Goal: Find specific page/section

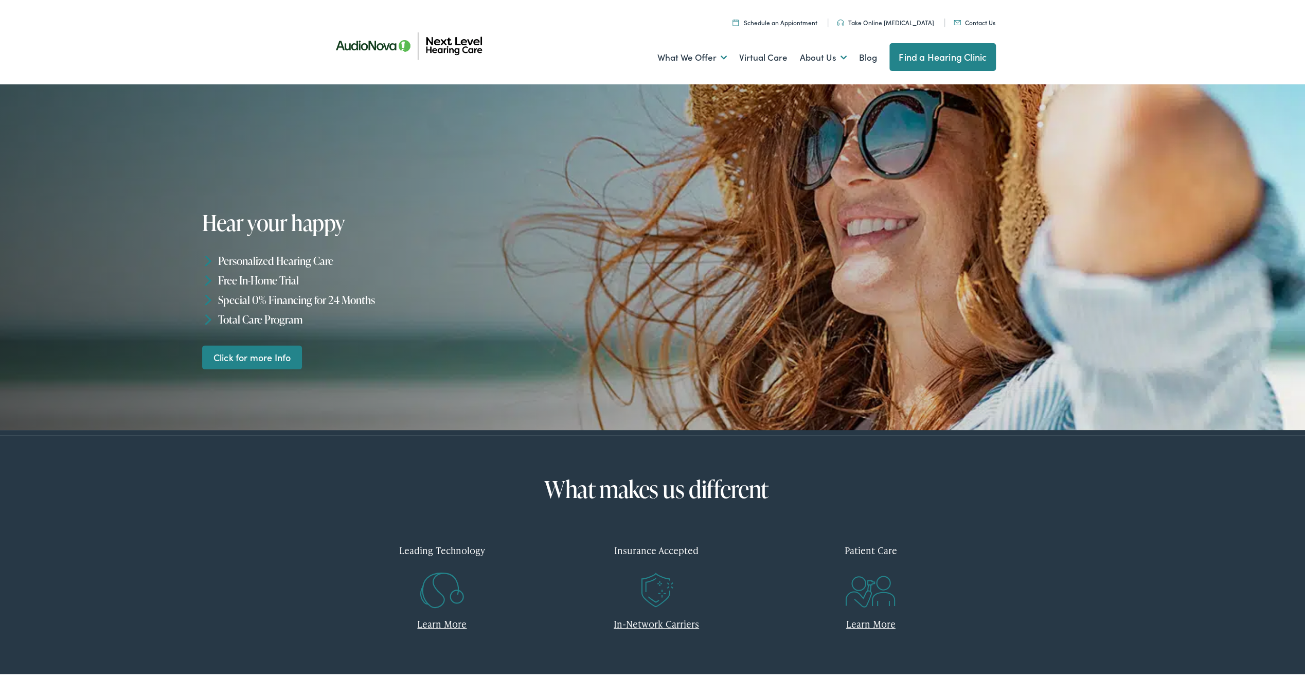
click at [932, 55] on link "Find a Hearing Clinic" at bounding box center [942, 55] width 106 height 28
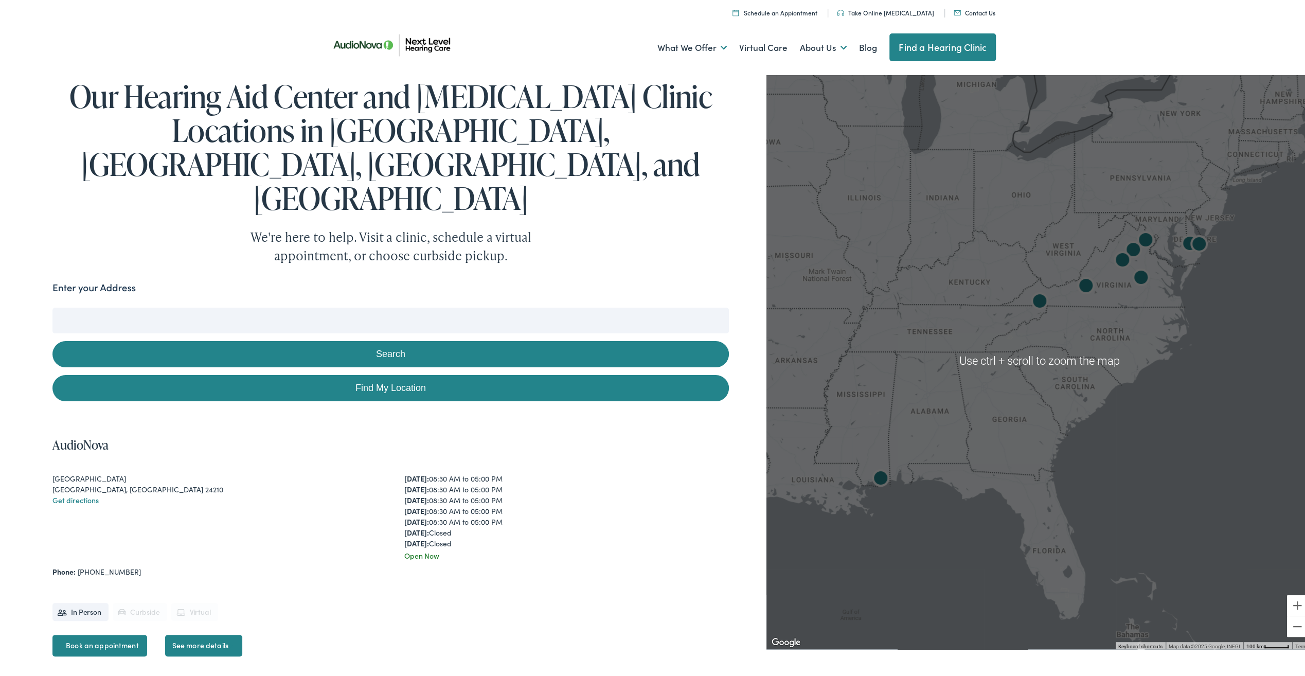
click at [1077, 282] on img "Next Level Hearing Care by AudioNova" at bounding box center [1085, 284] width 33 height 33
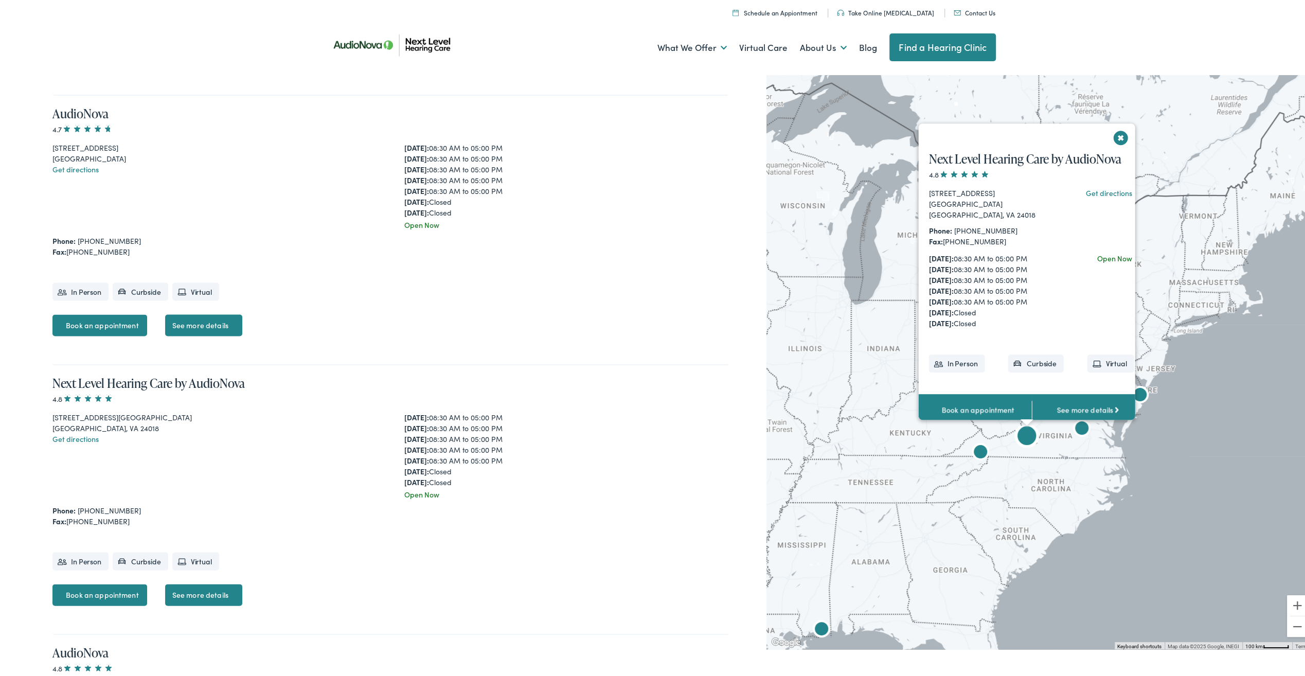
scroll to position [2139, 0]
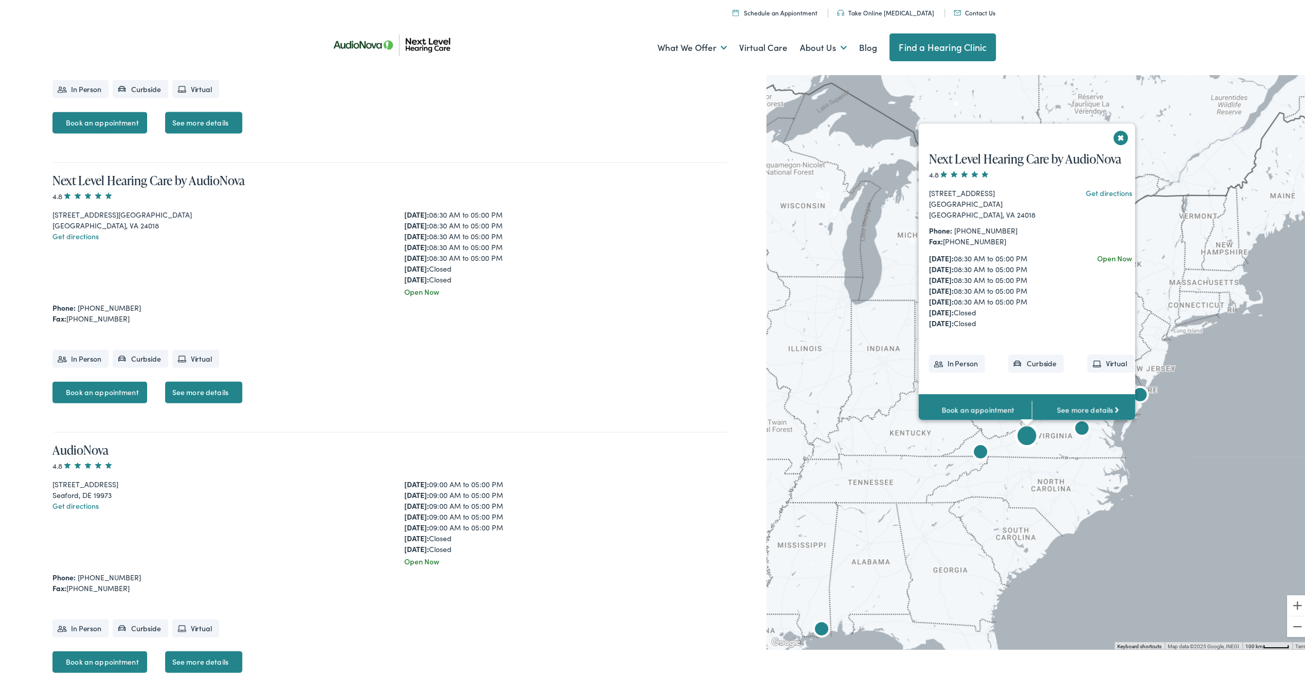
click at [213, 380] on link "See more details" at bounding box center [203, 391] width 77 height 22
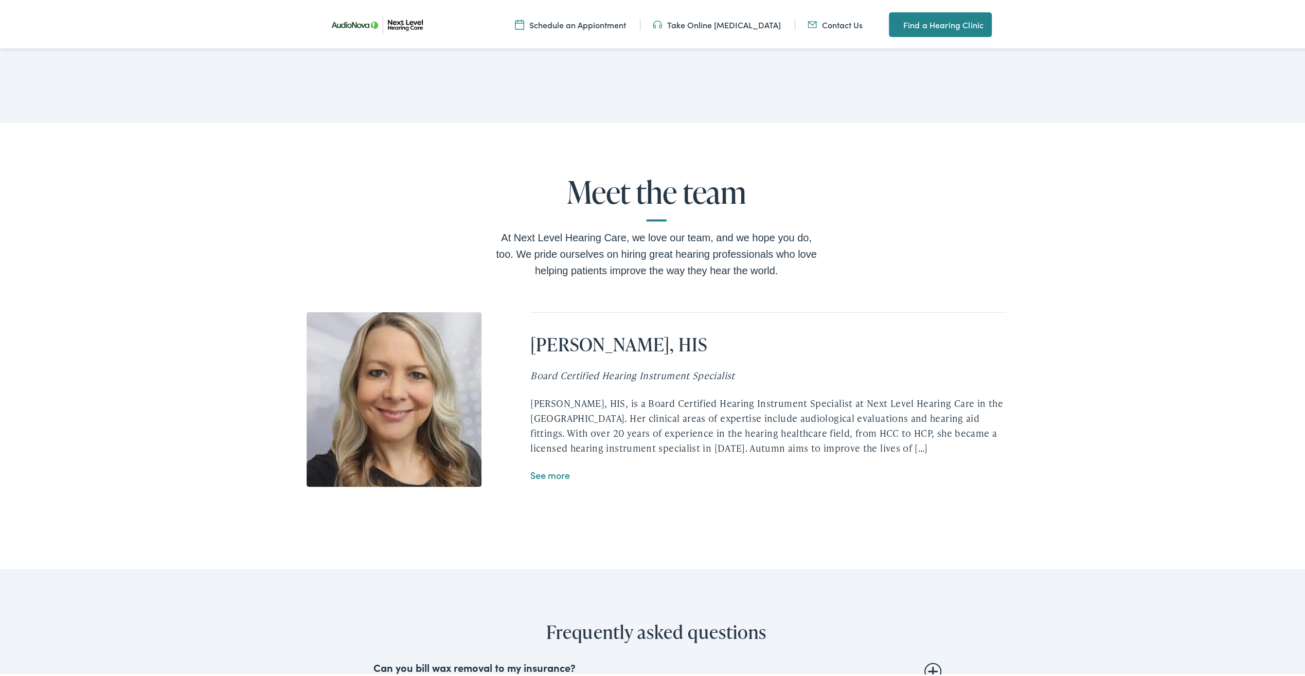
scroll to position [1800, 0]
click at [553, 478] on link "See more" at bounding box center [550, 471] width 40 height 13
